Goal: Complete application form: Complete application form

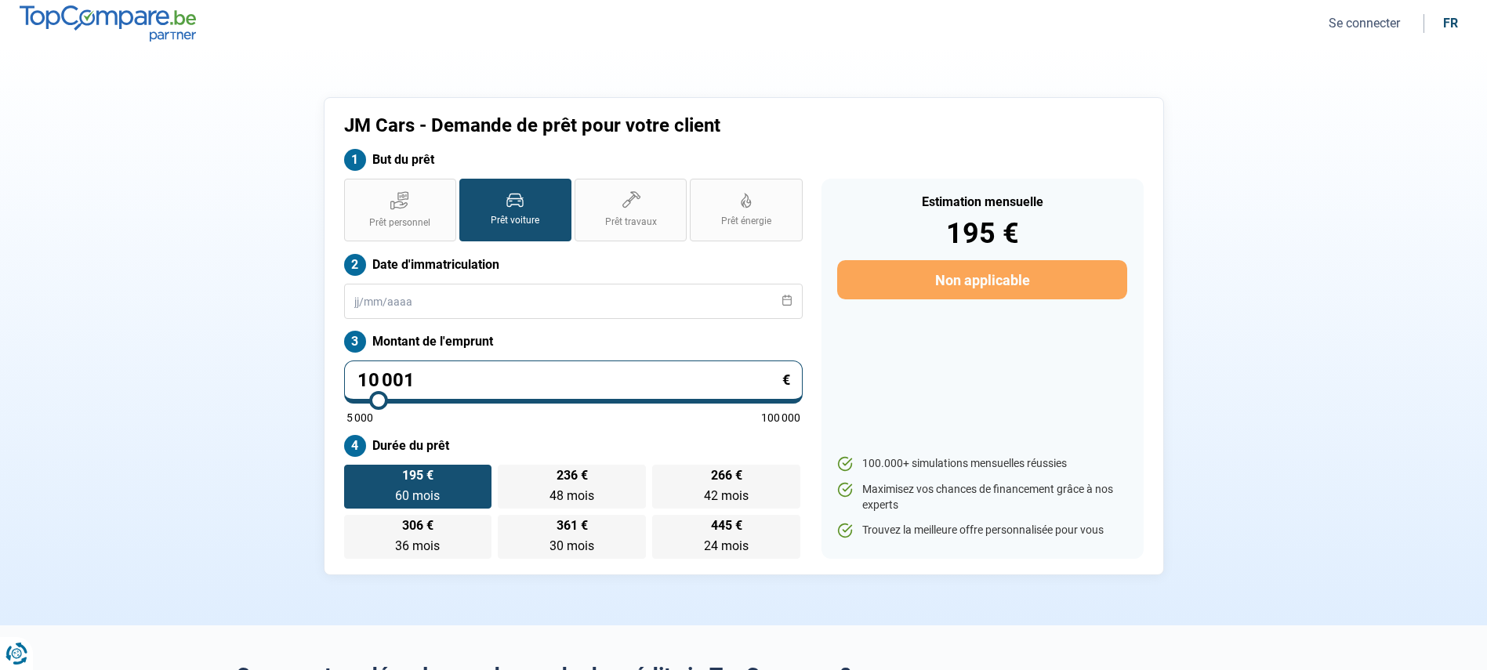
drag, startPoint x: 448, startPoint y: 371, endPoint x: 145, endPoint y: 347, distance: 303.4
click at [145, 347] on section "JM Cars - Demande de prêt pour votre client But du prêt Prêt personnel Prêt voi…" at bounding box center [743, 336] width 1487 height 578
type input "0"
type input "5000"
type input "9"
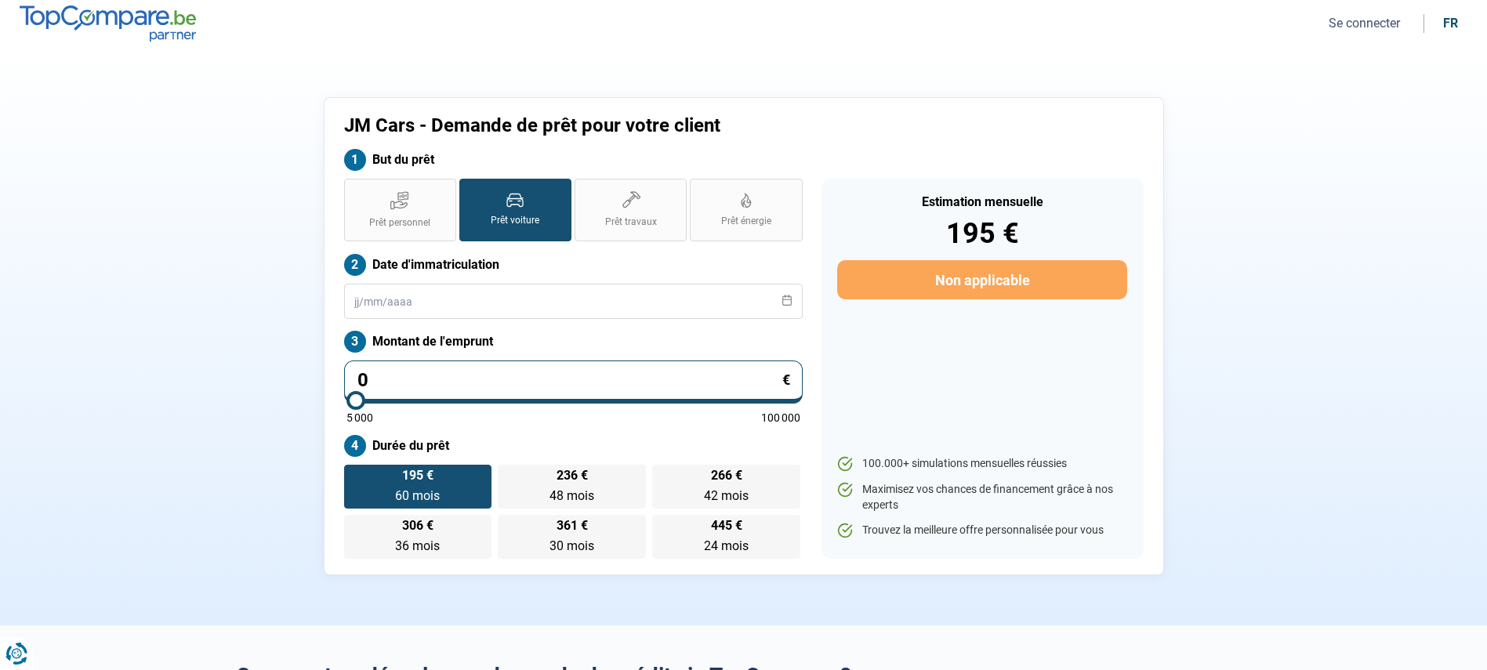
type input "5000"
type input "99"
type input "5000"
type input "990"
type input "5000"
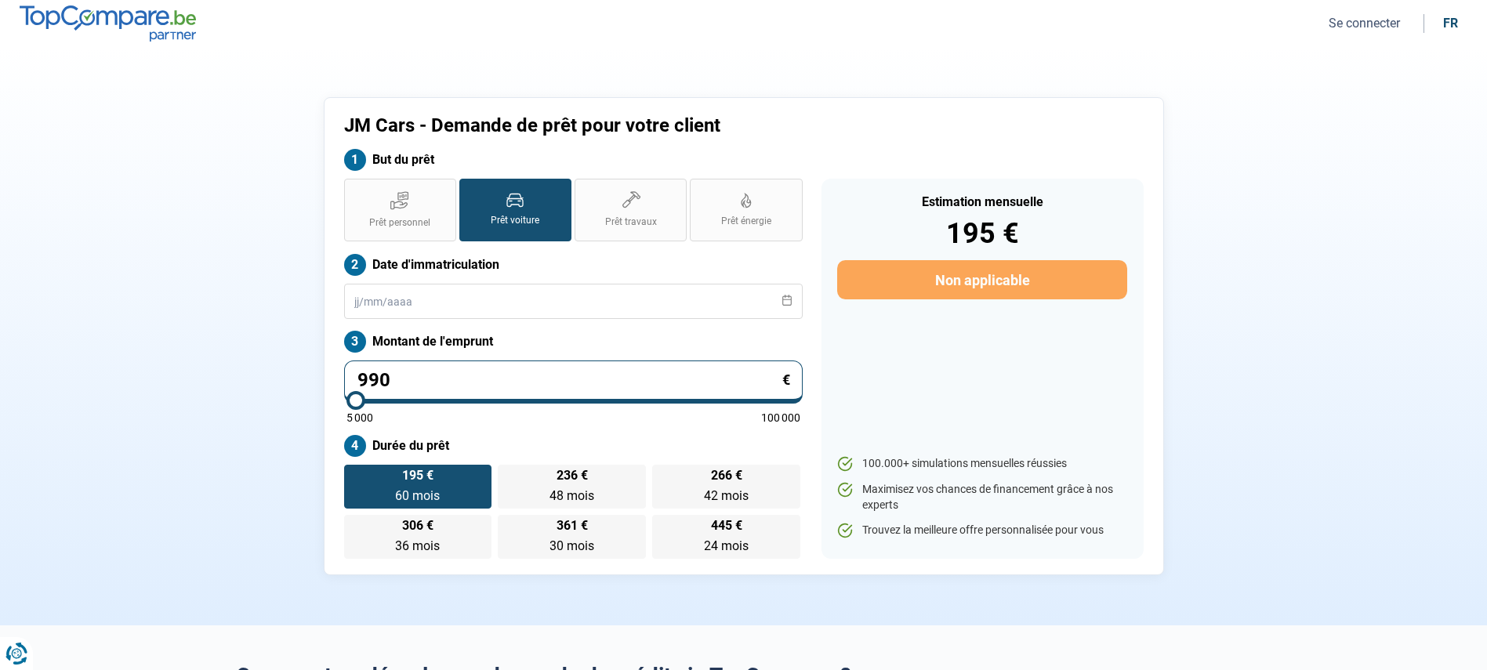
type input "99"
type input "5000"
type input "999"
type input "5000"
type input "9 990"
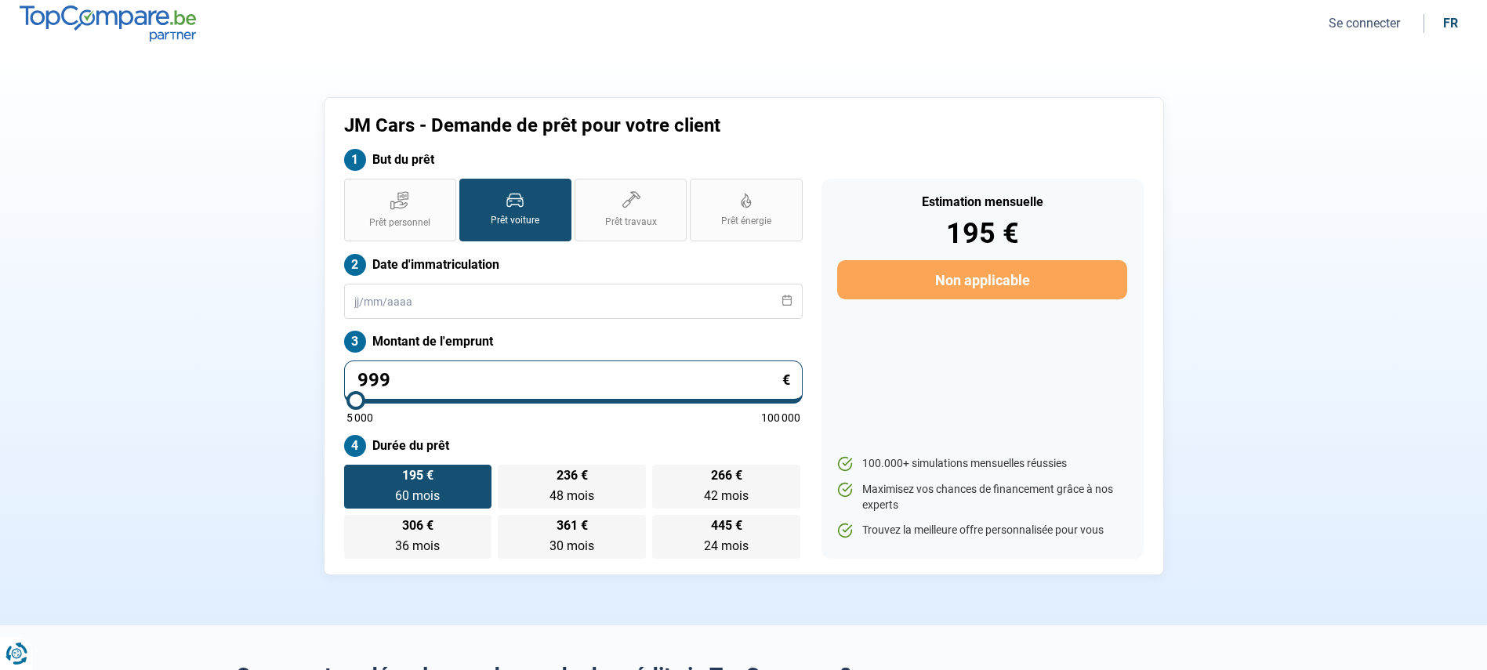
type input "10000"
type input "9 990"
type input "10000"
radio input "true"
click at [611, 424] on div "Prêt personnel Prêt voiture Prêt travaux Prêt énergie Prêt voiture Date d'immat…" at bounding box center [573, 369] width 477 height 380
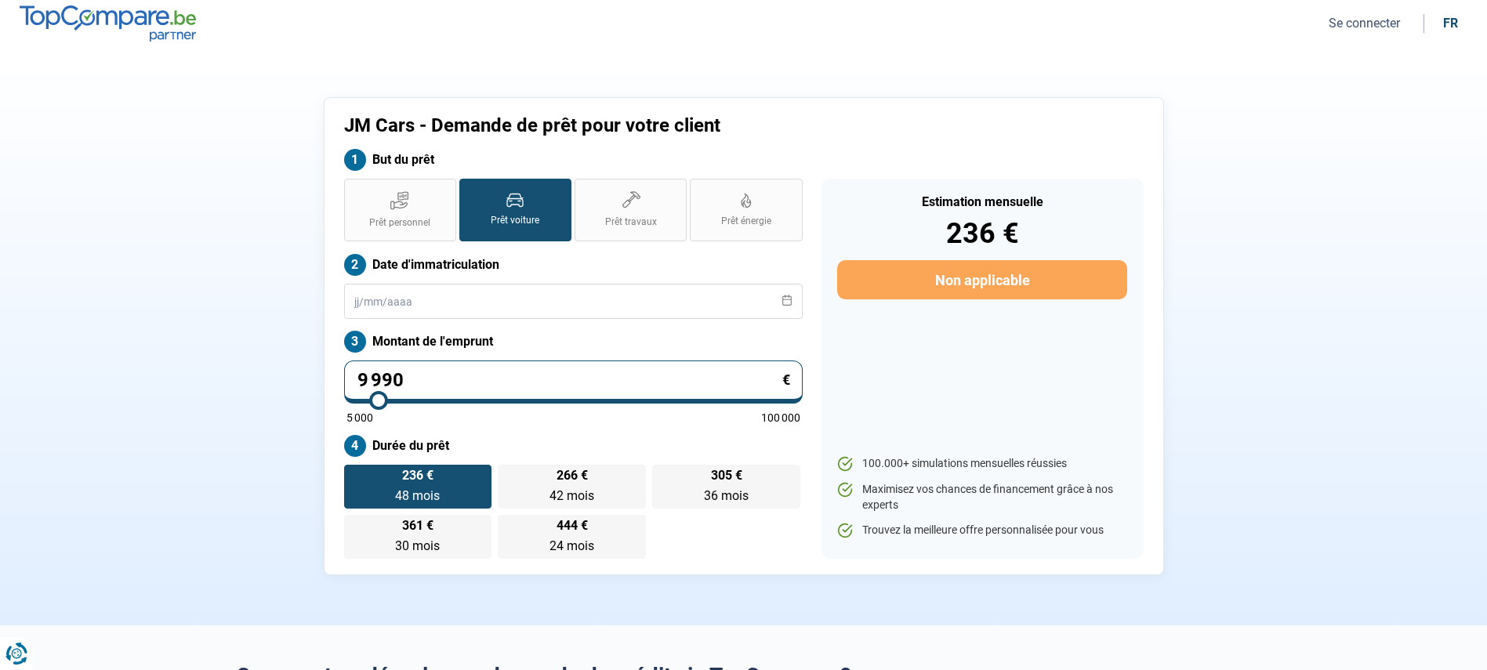
click at [415, 479] on span "236 €" at bounding box center [417, 475] width 31 height 13
click at [354, 475] on input "236 € 48 mois 48 mois" at bounding box center [349, 470] width 10 height 10
click at [488, 307] on input "text" at bounding box center [573, 301] width 459 height 35
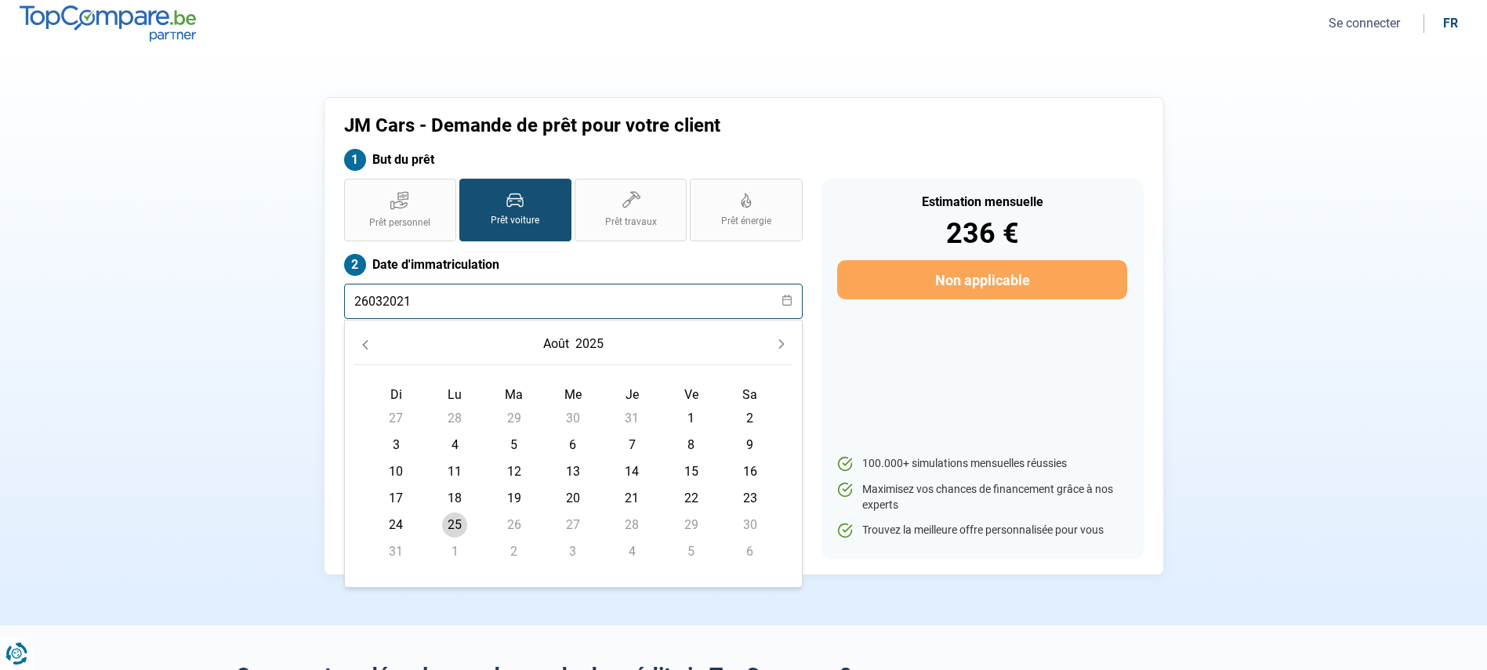
type input "26032021"
click at [806, 231] on div "Prêt personnel Prêt voiture Prêt travaux Prêt énergie Prêt voiture Date d'immat…" at bounding box center [573, 369] width 477 height 380
click at [607, 310] on input "text" at bounding box center [573, 301] width 459 height 35
type input "26032021"
click at [902, 359] on div "Estimation mensuelle 236 € Non applicable 100.000+ simulations mensuelles réuss…" at bounding box center [982, 369] width 322 height 380
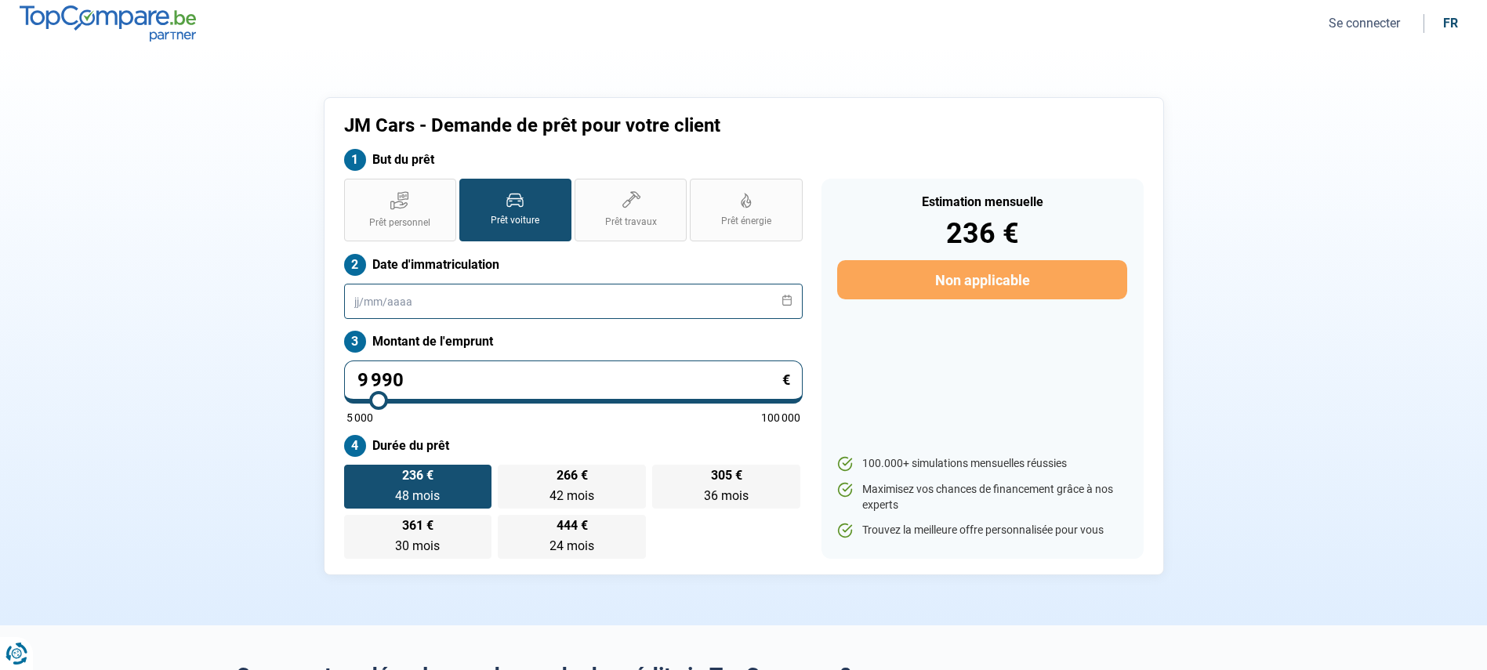
click at [659, 284] on input "text" at bounding box center [573, 301] width 459 height 35
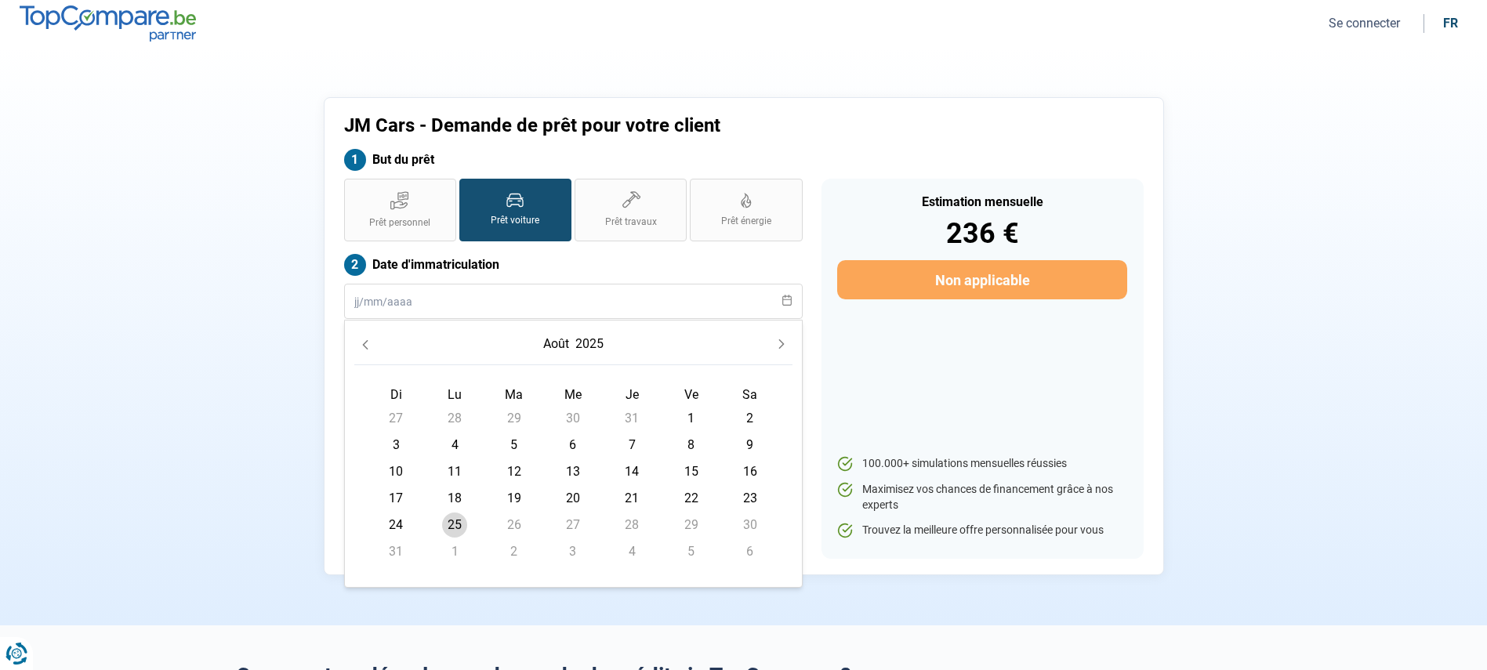
click at [560, 340] on button "août" at bounding box center [556, 344] width 32 height 28
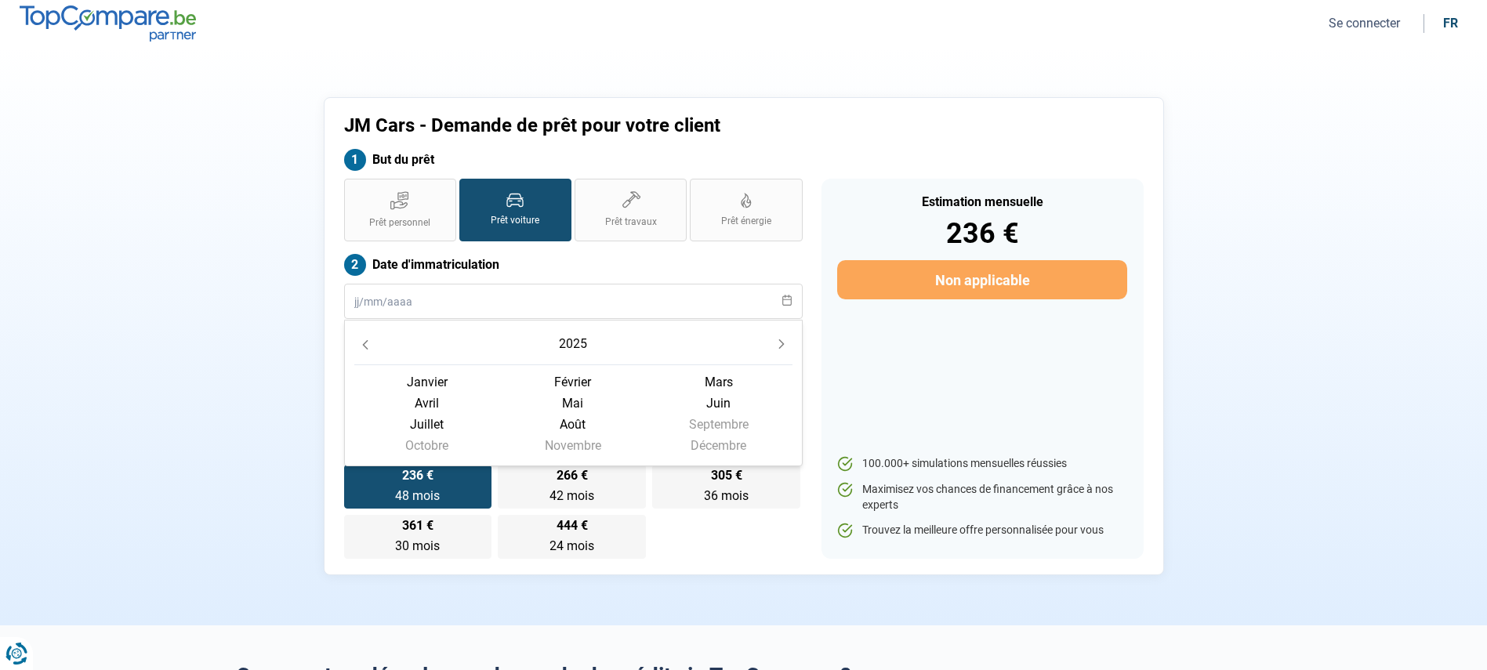
click at [500, 393] on span "mars" at bounding box center [427, 403] width 146 height 21
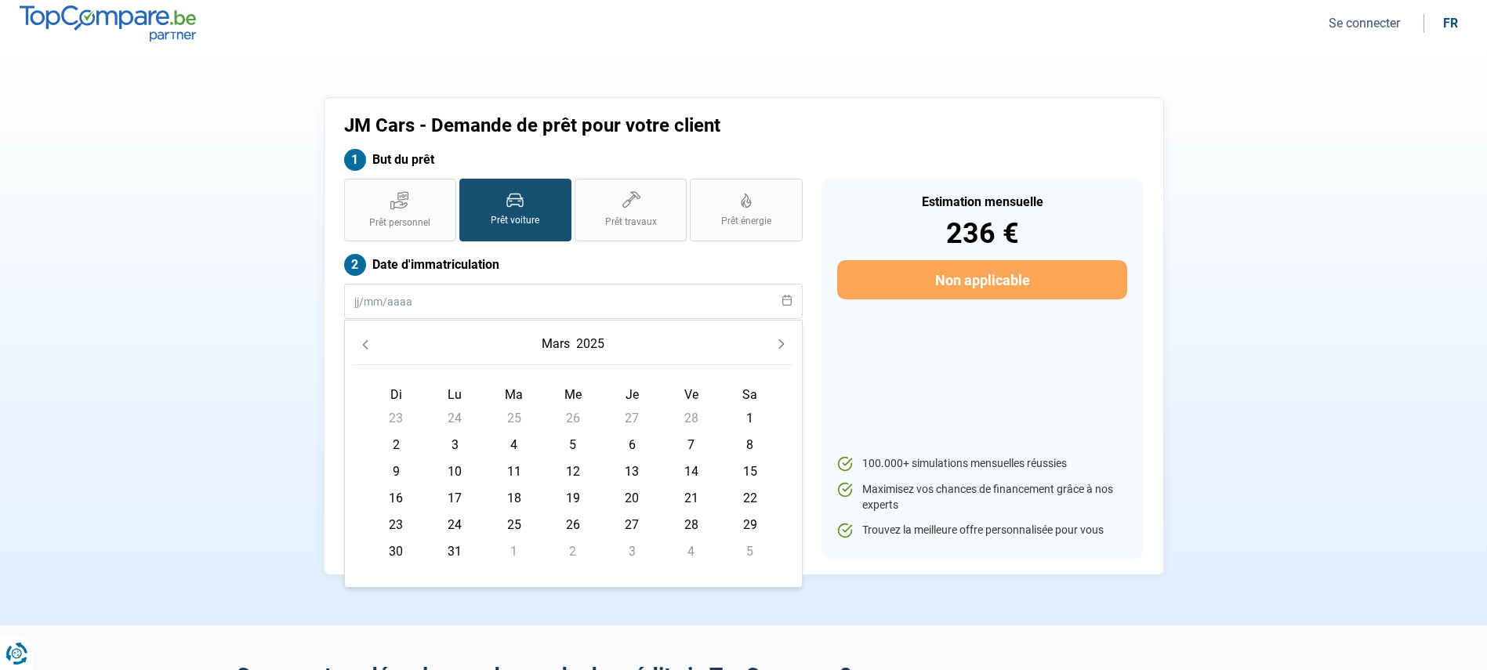
click at [604, 351] on button "2025" at bounding box center [590, 344] width 34 height 28
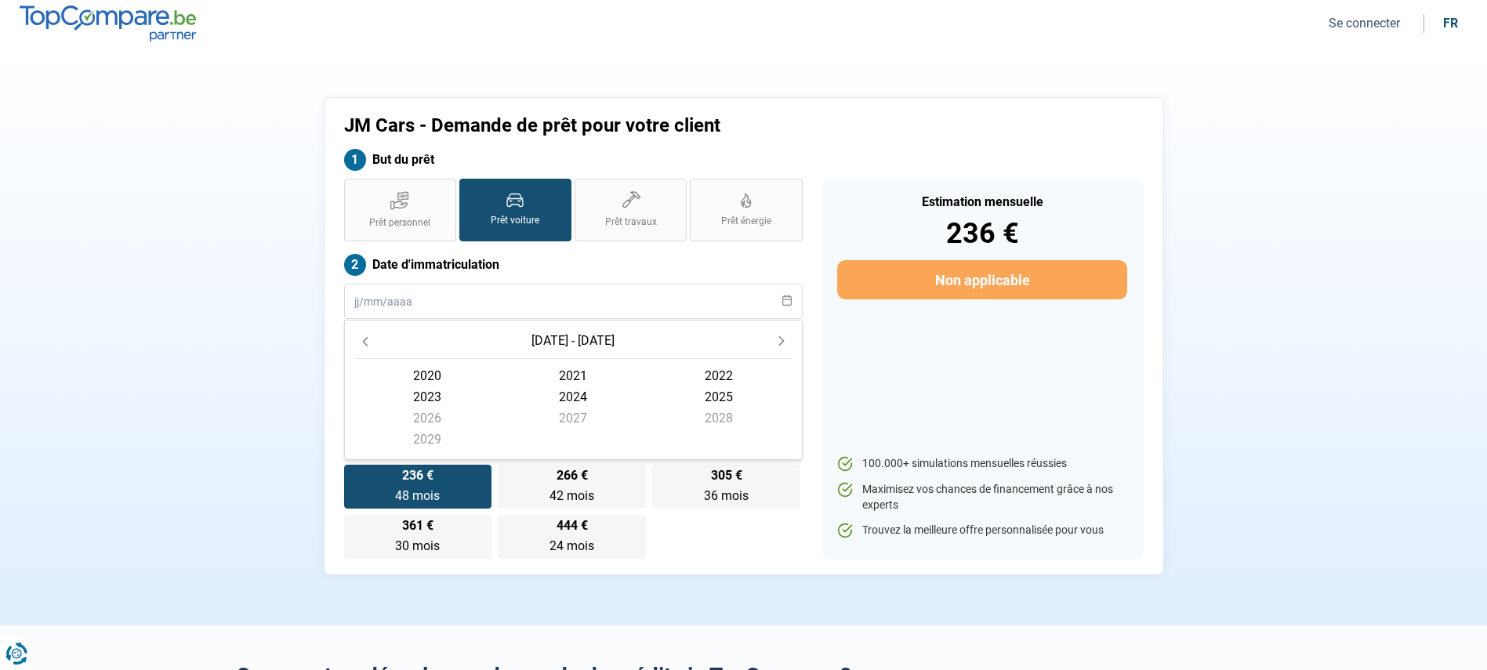
click at [646, 375] on span "2021" at bounding box center [719, 375] width 146 height 21
click at [177, 411] on section "JM Cars - Demande de prêt pour votre client But du prêt Prêt personnel Prêt voi…" at bounding box center [743, 336] width 1487 height 578
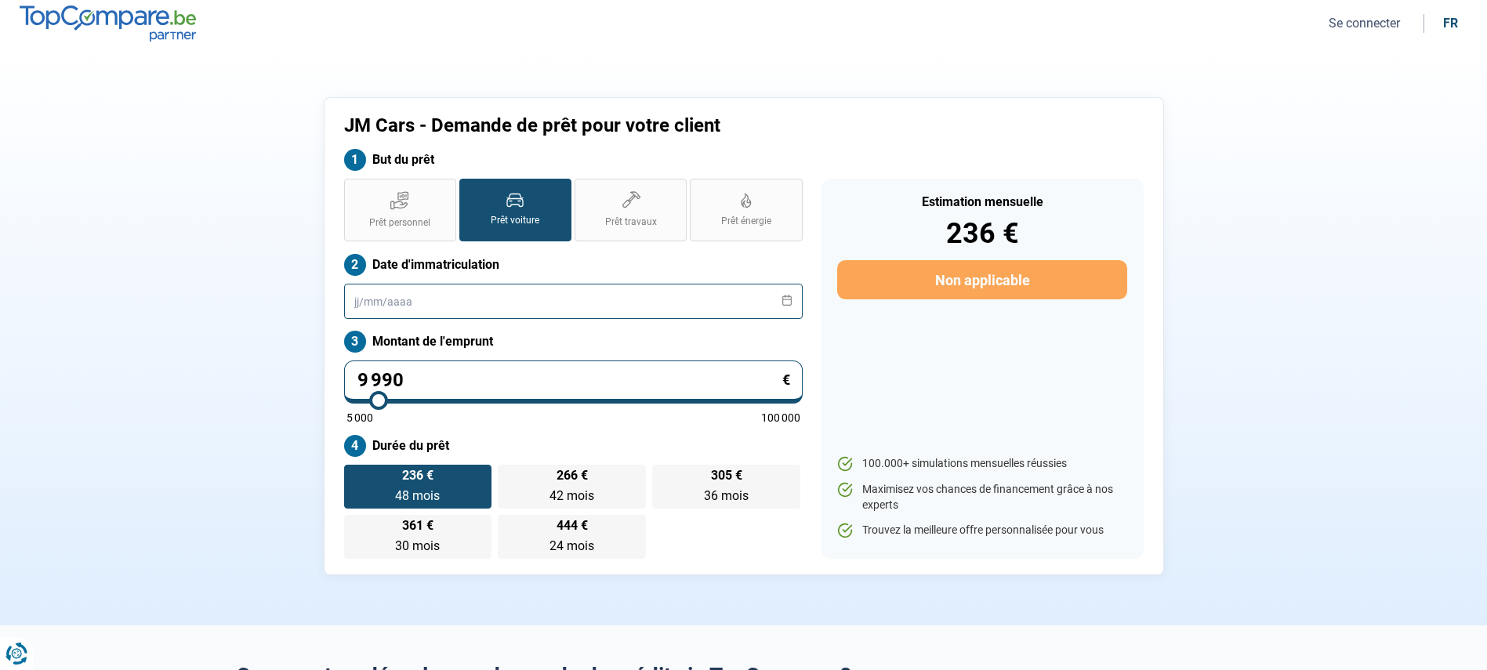
click at [407, 310] on input "text" at bounding box center [573, 301] width 459 height 35
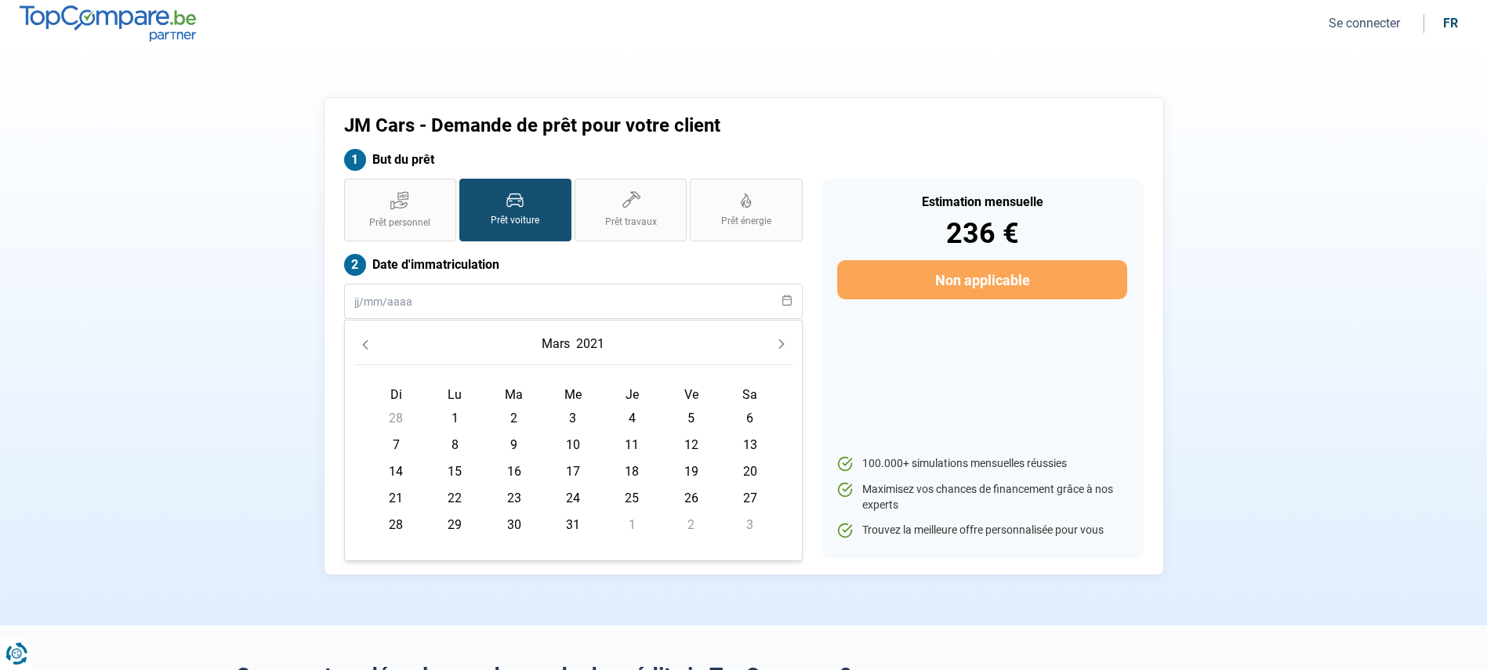
click at [704, 500] on td "26" at bounding box center [691, 498] width 59 height 27
click at [692, 500] on span "26" at bounding box center [691, 498] width 25 height 25
type input "[DATE]"
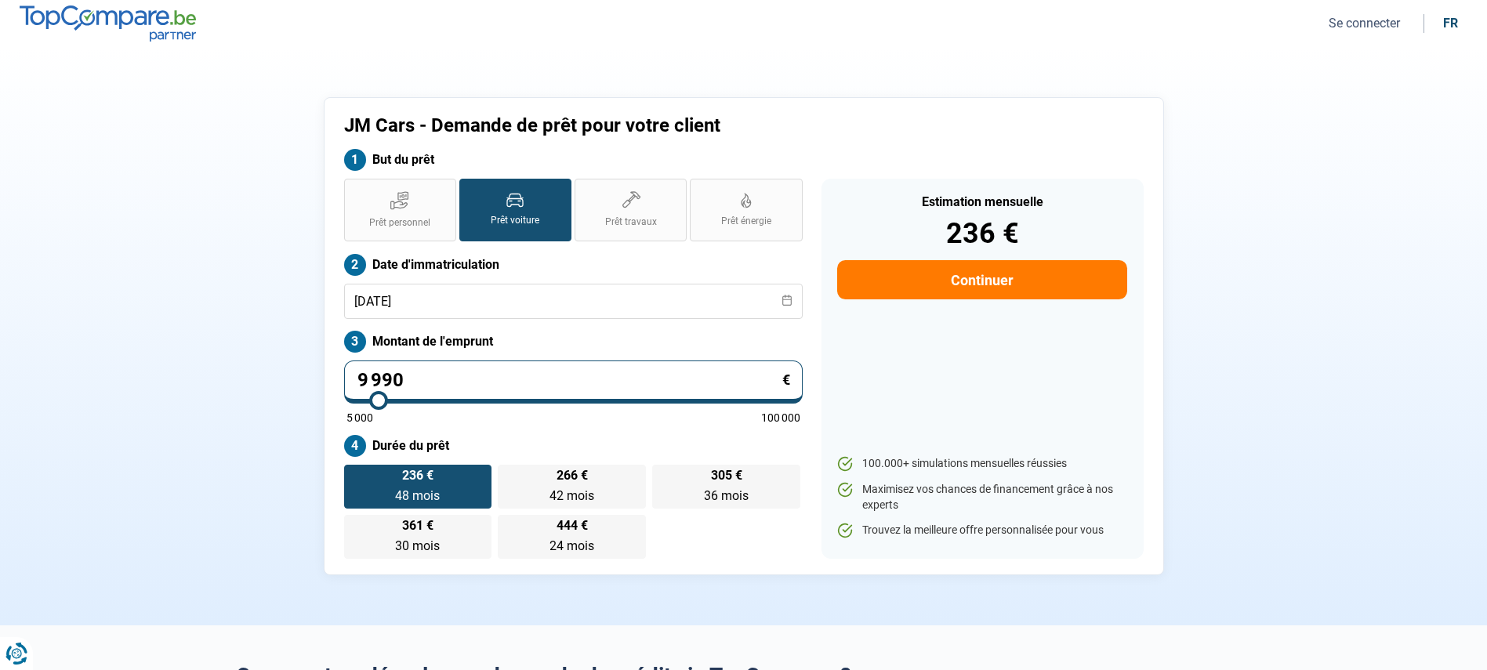
click at [201, 390] on section "JM Cars - Demande de prêt pour votre client But du prêt Prêt personnel Prêt voi…" at bounding box center [743, 336] width 1487 height 578
click at [925, 317] on div "Estimation mensuelle 236 € Continuer 100.000+ simulations mensuelles réussies M…" at bounding box center [982, 369] width 322 height 380
click at [940, 291] on button "Continuer" at bounding box center [981, 279] width 289 height 39
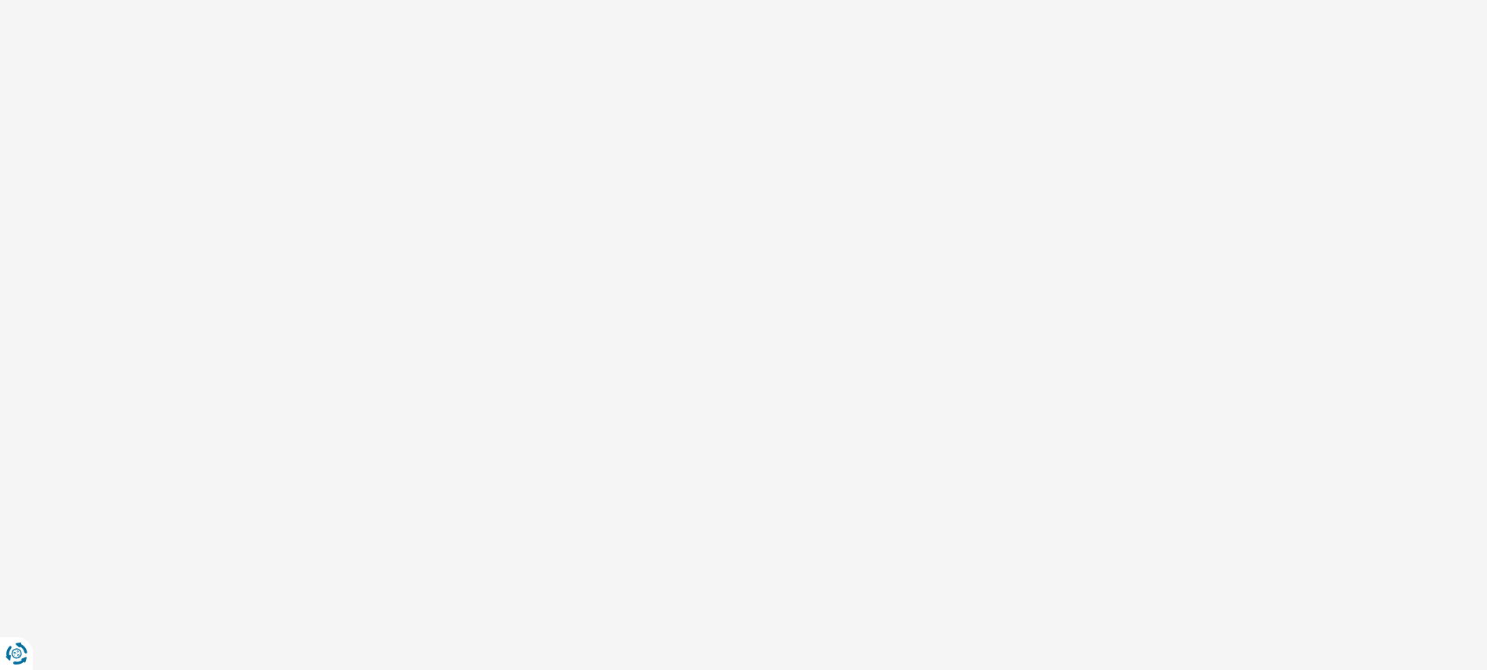
select select "32"
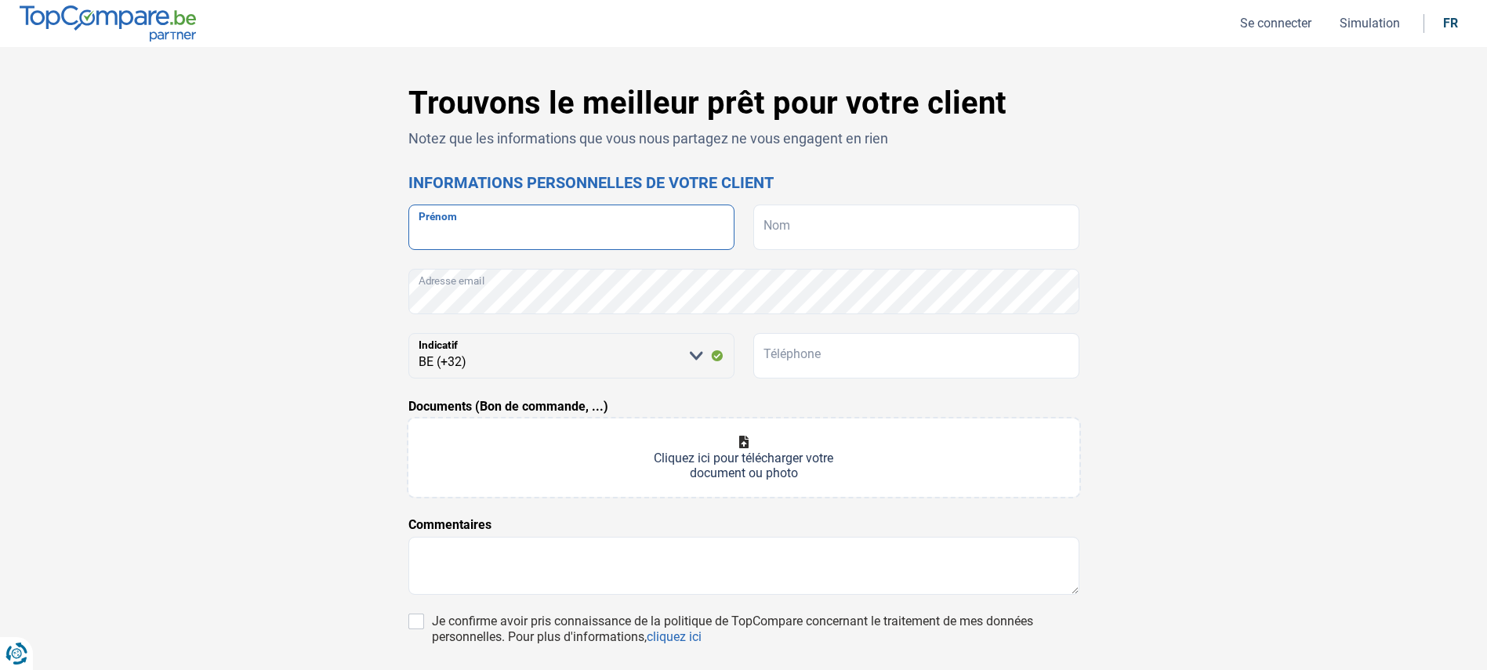
click at [440, 216] on input "Prénom" at bounding box center [571, 227] width 326 height 45
type input "audin"
drag, startPoint x: 459, startPoint y: 225, endPoint x: 404, endPoint y: 230, distance: 55.9
click at [404, 230] on div "Trouvons le meilleur prêt pour votre client Notez que les informations que vous…" at bounding box center [744, 443] width 690 height 717
drag, startPoint x: 515, startPoint y: 229, endPoint x: 388, endPoint y: 228, distance: 127.0
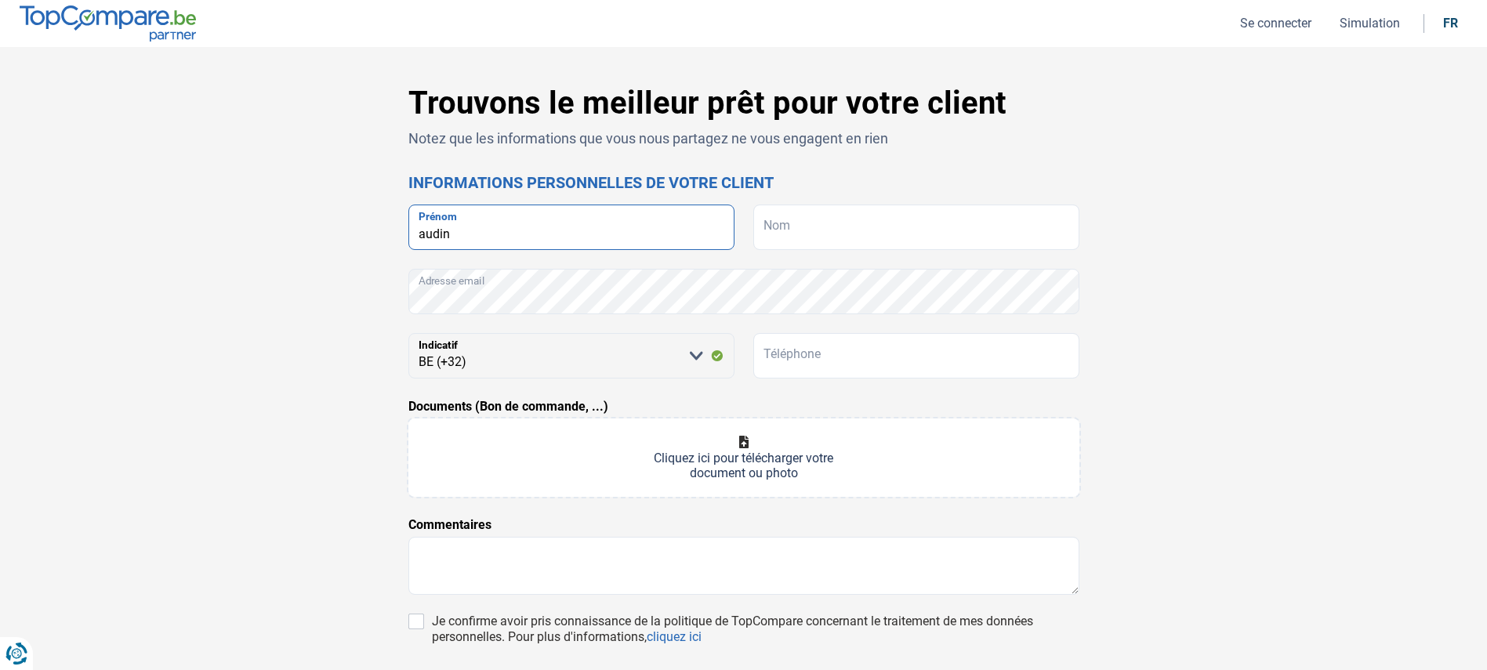
click at [388, 228] on div "Trouvons le meilleur prêt pour votre client Notez que les informations que vous…" at bounding box center [744, 443] width 1035 height 717
type input "[PERSON_NAME]"
click at [850, 218] on input "Nom" at bounding box center [916, 227] width 326 height 45
type input "AUDIN"
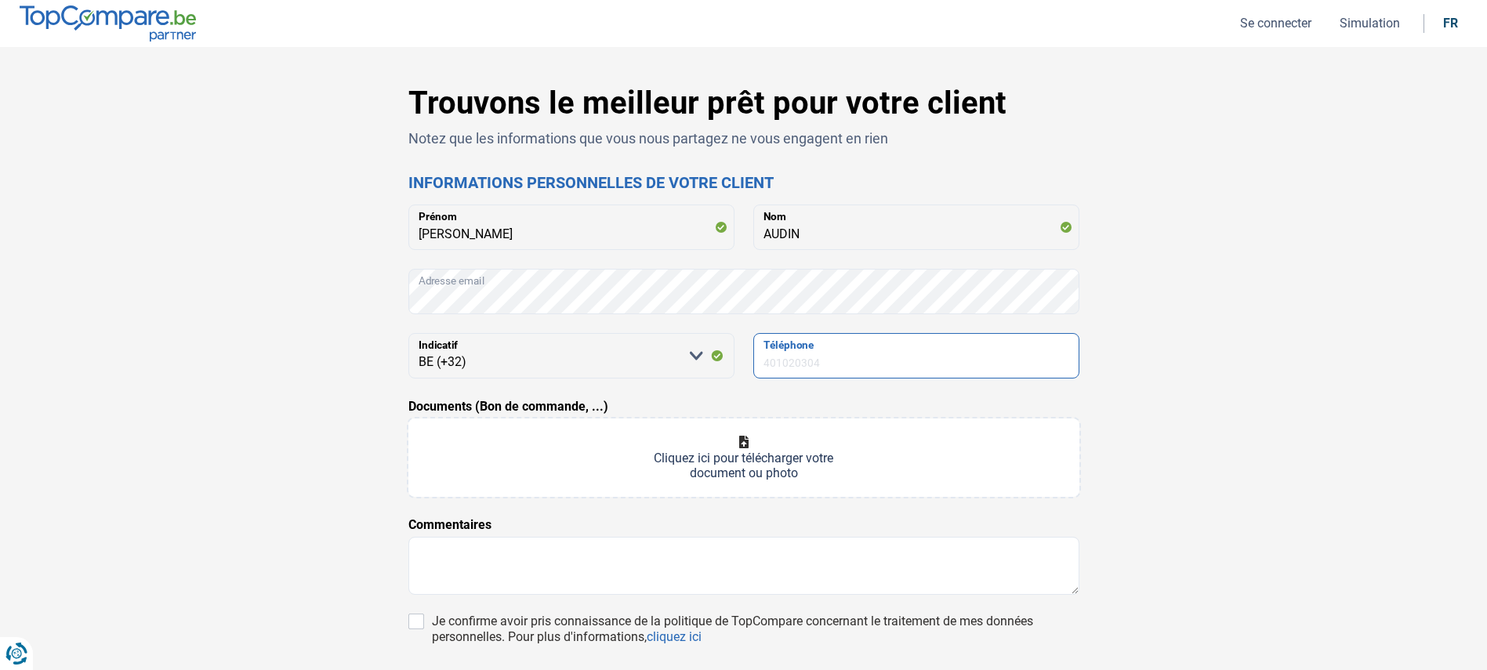
click at [857, 352] on input "Téléphone" at bounding box center [916, 355] width 326 height 45
type input "0492826014"
click at [1137, 463] on div "Trouvons le meilleur prêt pour votre client Notez que les informations que vous…" at bounding box center [744, 443] width 1035 height 717
type input "C:\fakepath\Document scanné 57.pdf"
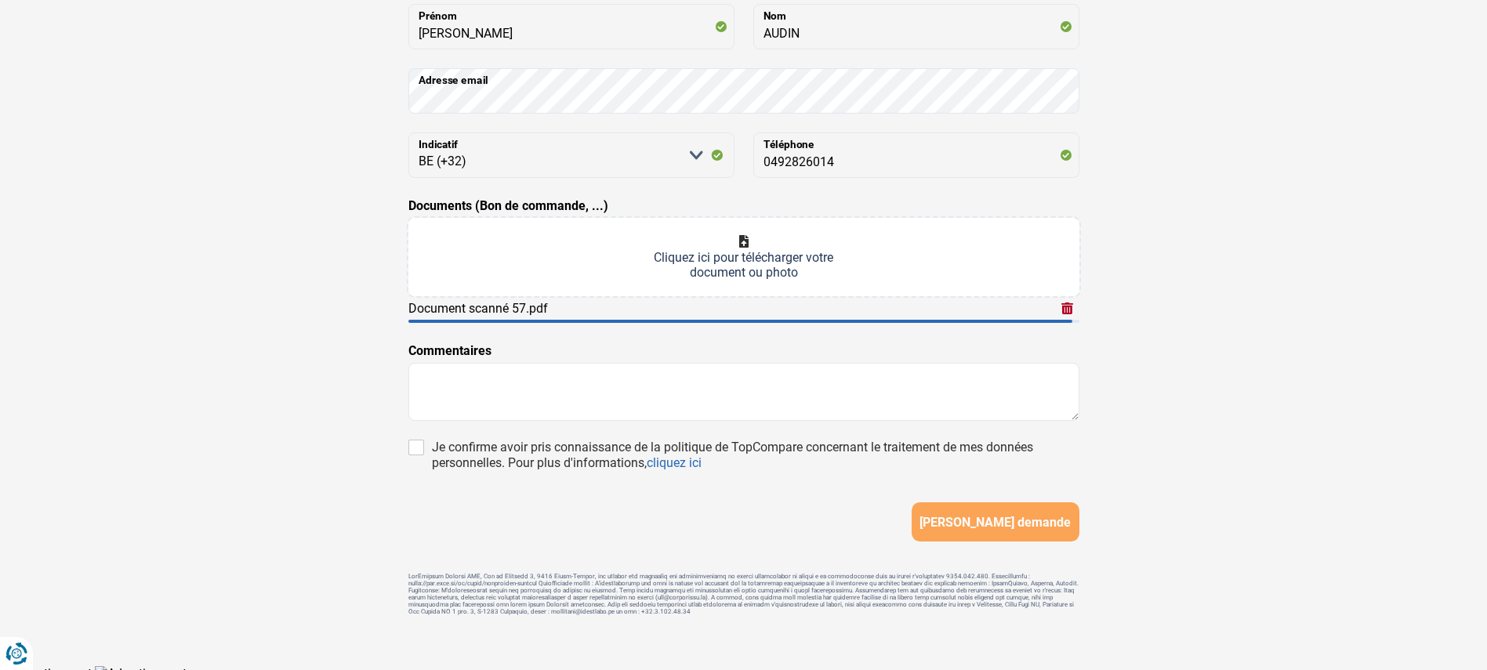
scroll to position [211, 0]
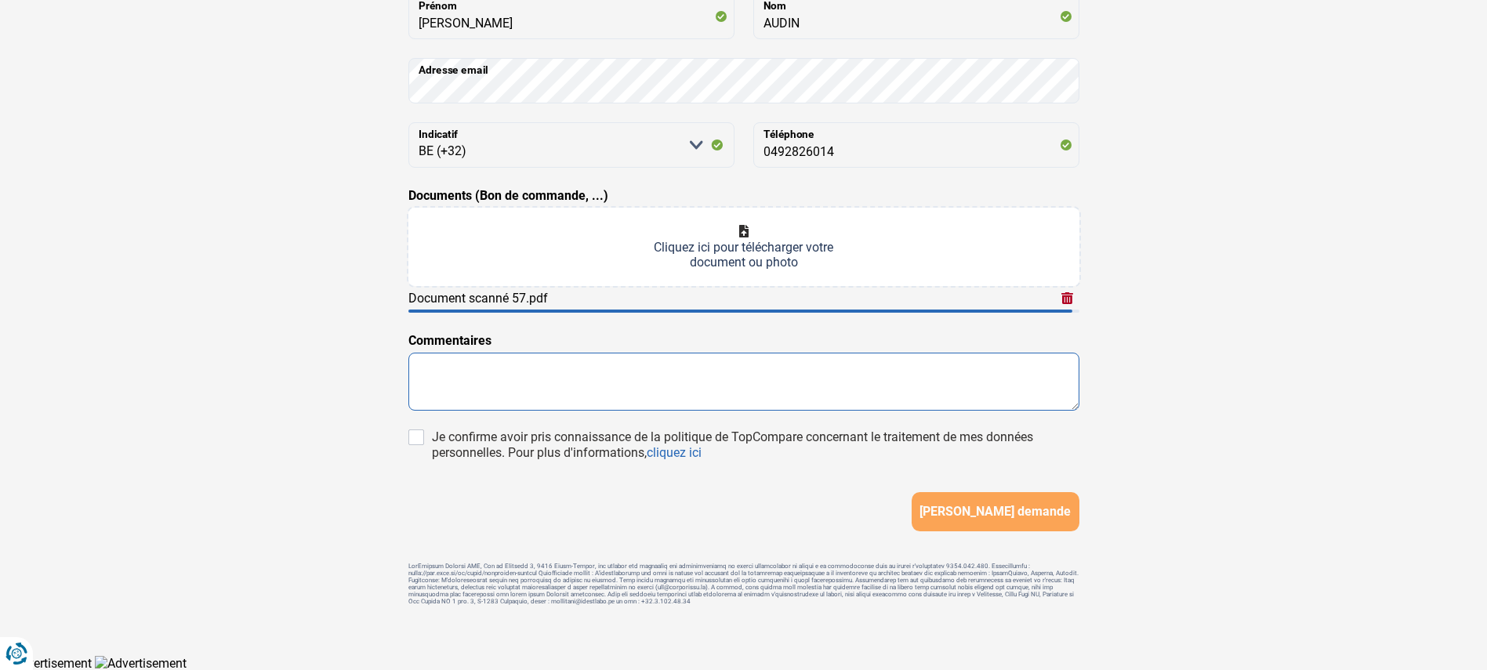
click at [486, 396] on textarea at bounding box center [743, 382] width 671 height 58
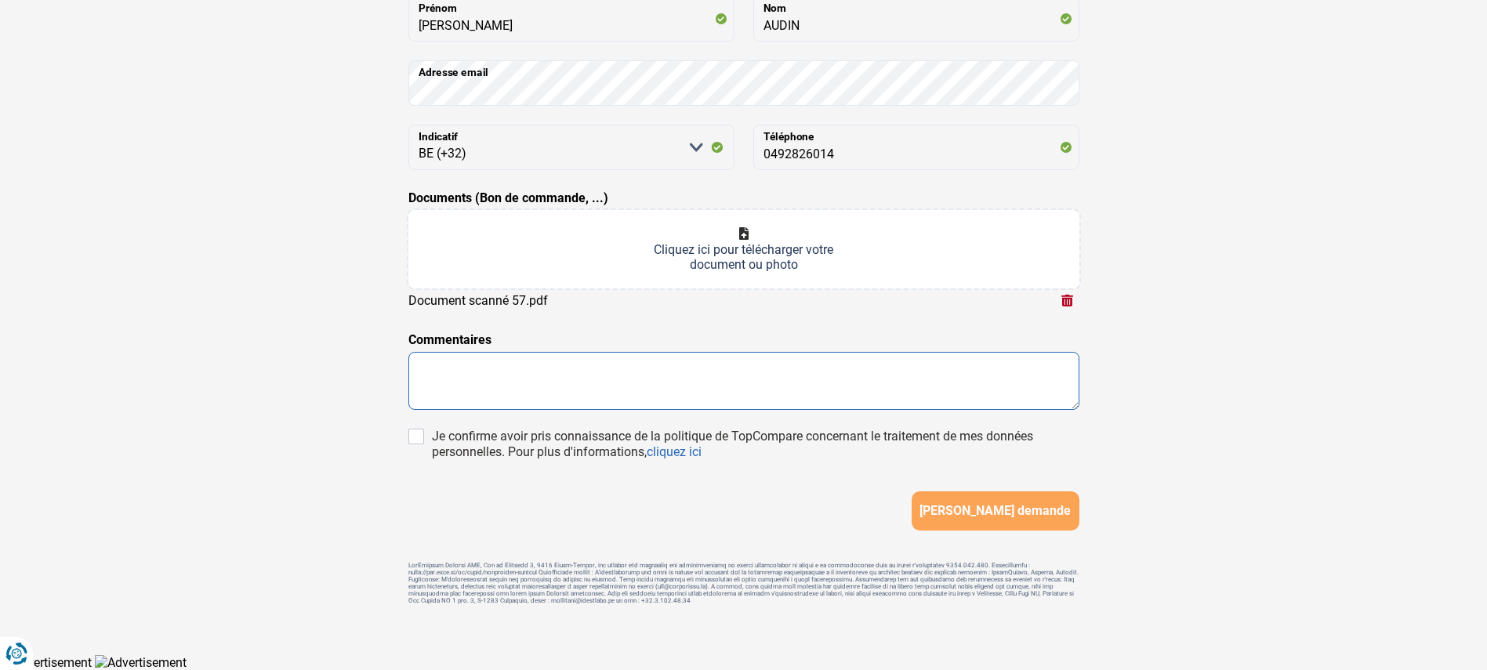
scroll to position [208, 0]
type textarea "toute ja journe en conge"
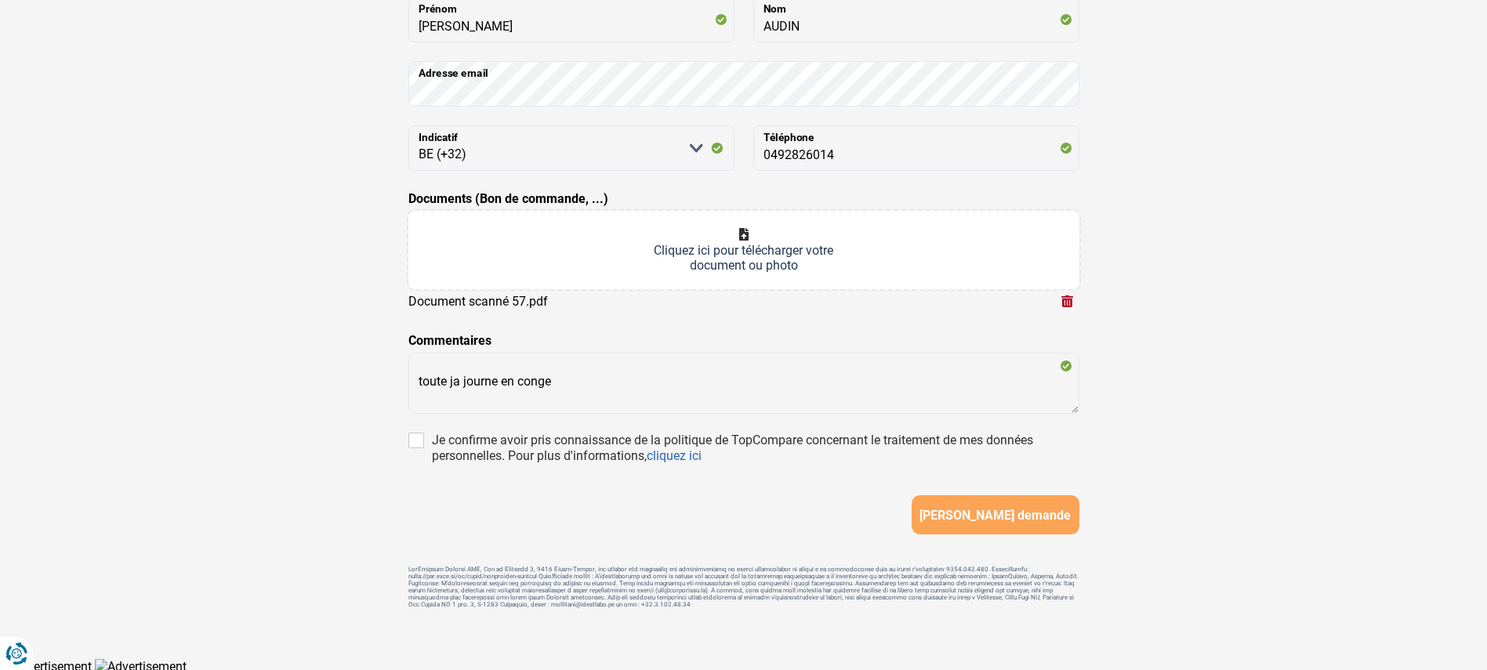
scroll to position [211, 0]
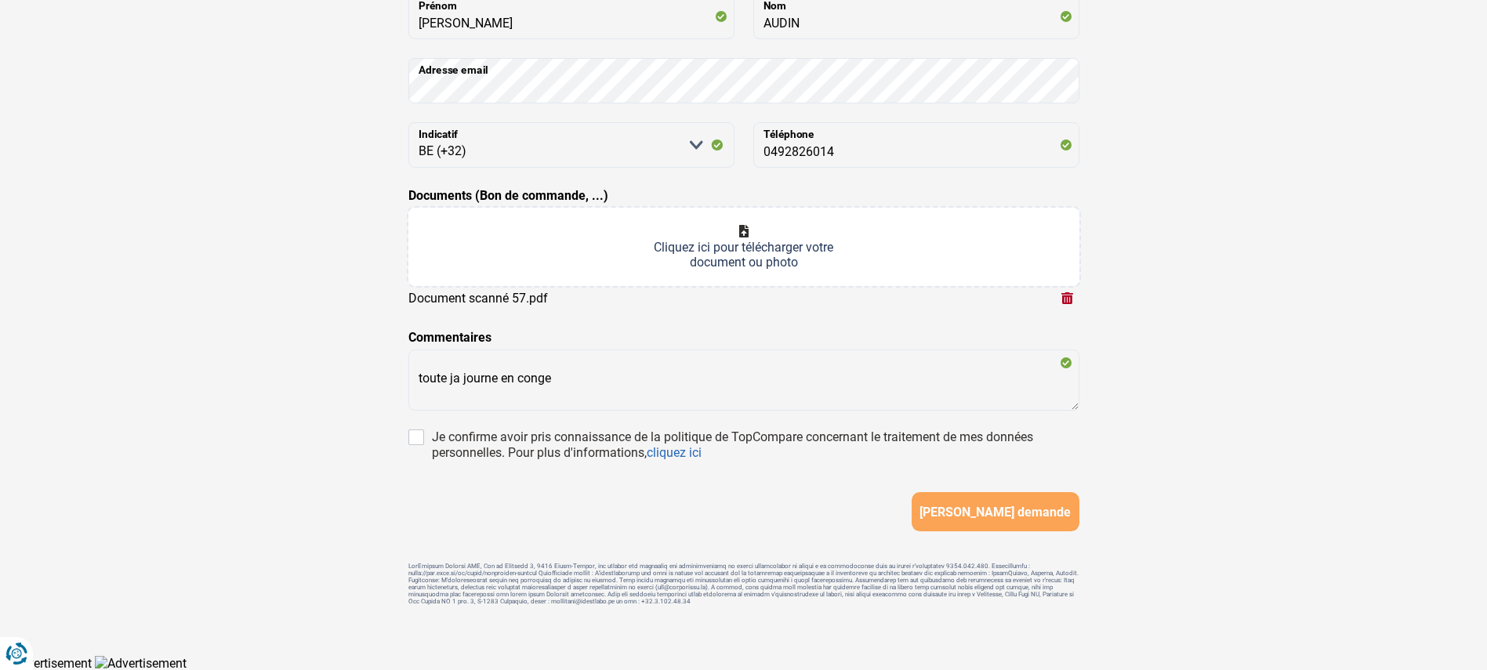
click at [469, 447] on div "Je confirme avoir pris connaissance de la politique de TopCompare concernant le…" at bounding box center [755, 445] width 647 height 31
click at [424, 445] on input "Je confirme avoir pris connaissance de la politique de TopCompare concernant le…" at bounding box center [416, 438] width 16 height 16
checkbox input "true"
click at [963, 506] on span "[PERSON_NAME] demande" at bounding box center [994, 512] width 151 height 15
